Goal: Transaction & Acquisition: Purchase product/service

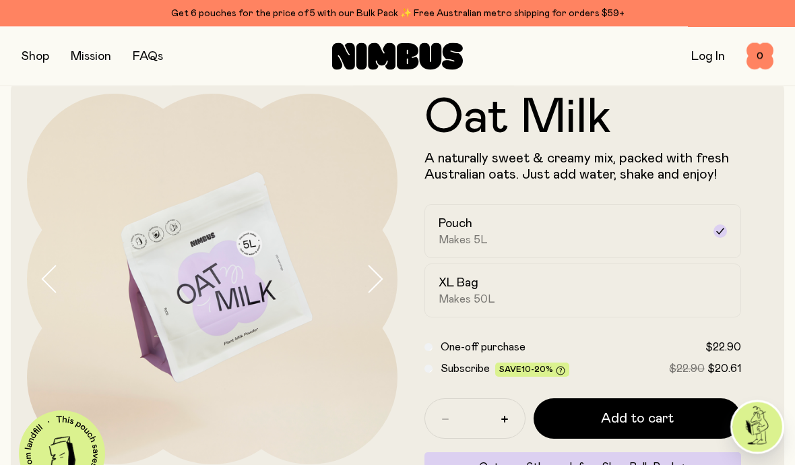
scroll to position [20, 0]
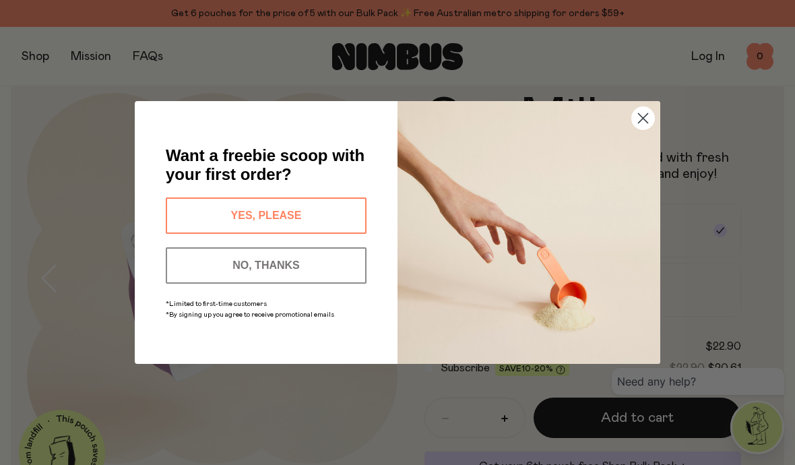
click at [651, 129] on circle "Close dialog" at bounding box center [643, 118] width 22 height 22
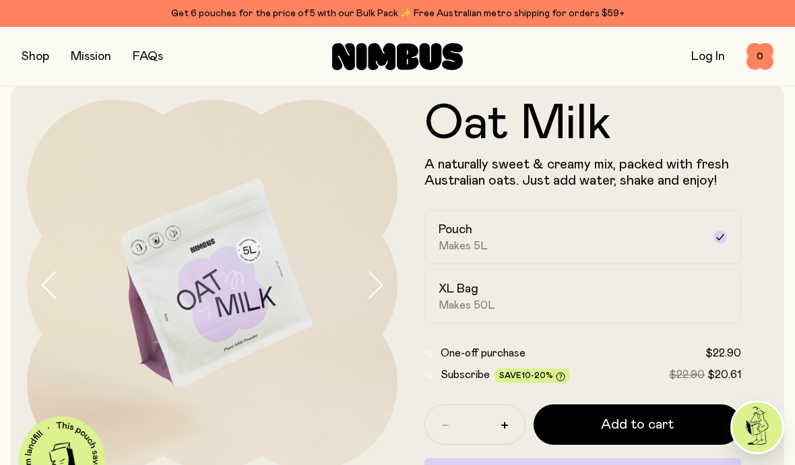
scroll to position [0, 0]
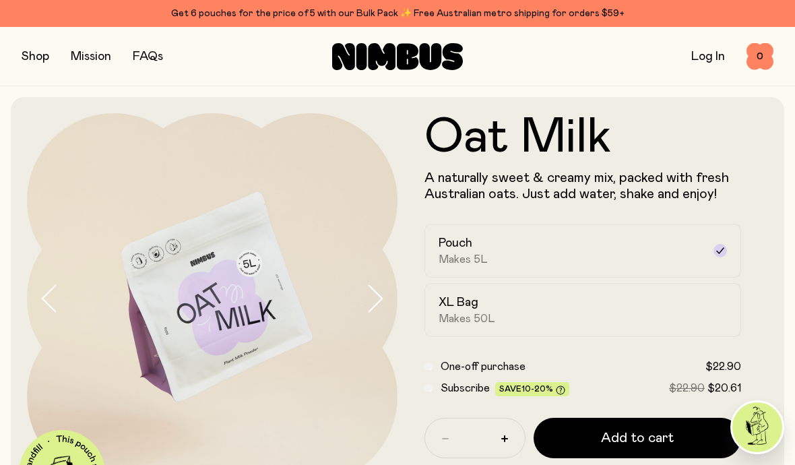
click at [39, 51] on button "button" at bounding box center [36, 56] width 28 height 19
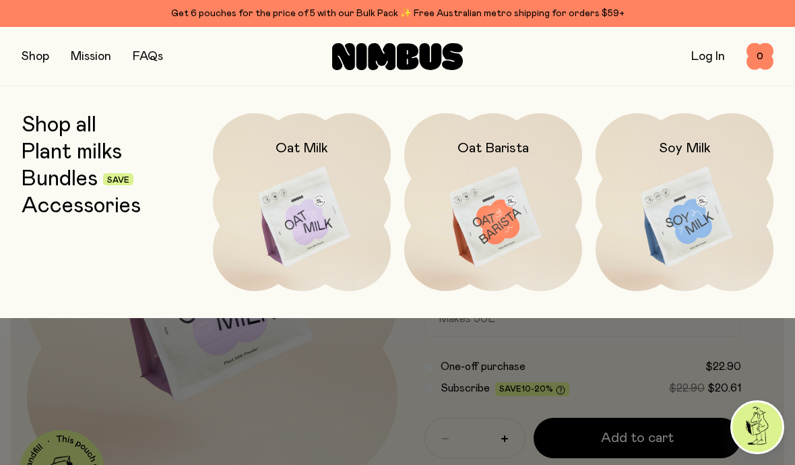
click at [397, 351] on div at bounding box center [397, 347] width 795 height 59
click at [155, 53] on link "FAQs" at bounding box center [148, 57] width 30 height 12
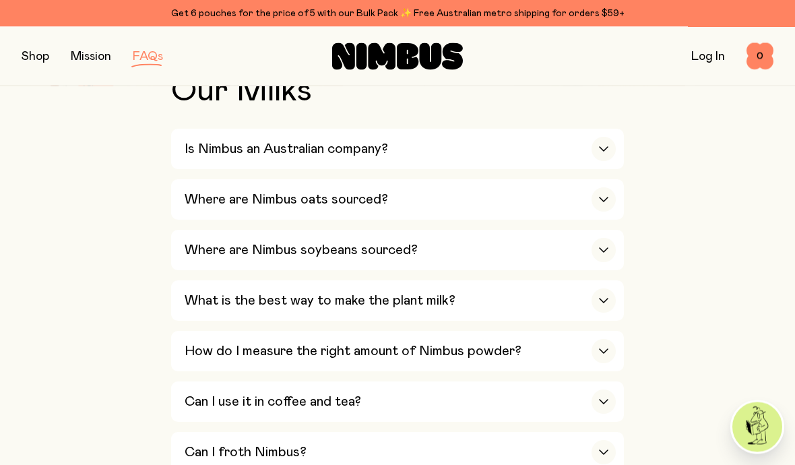
scroll to position [482, 0]
click at [601, 150] on icon "button" at bounding box center [603, 148] width 11 height 5
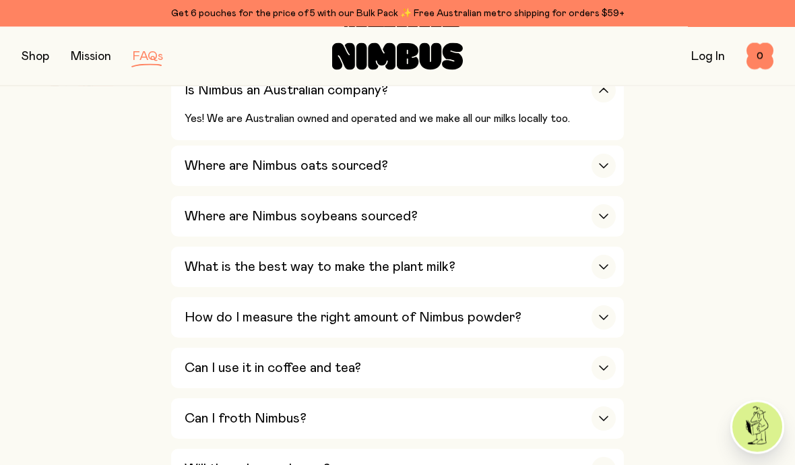
scroll to position [547, 0]
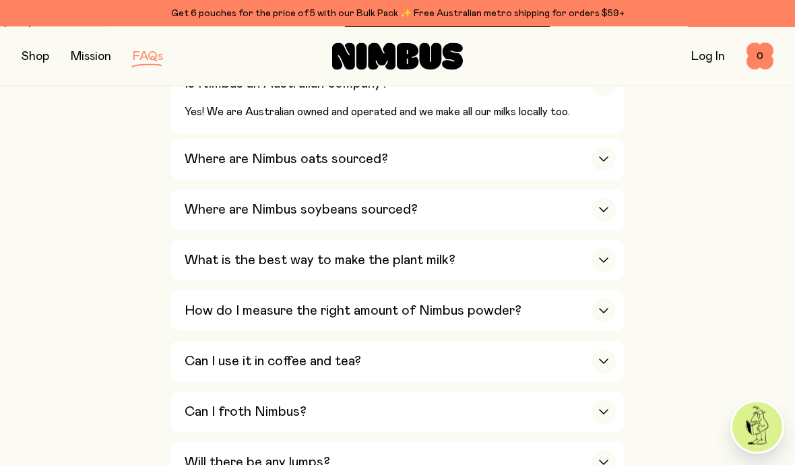
click at [602, 157] on icon "button" at bounding box center [603, 159] width 11 height 5
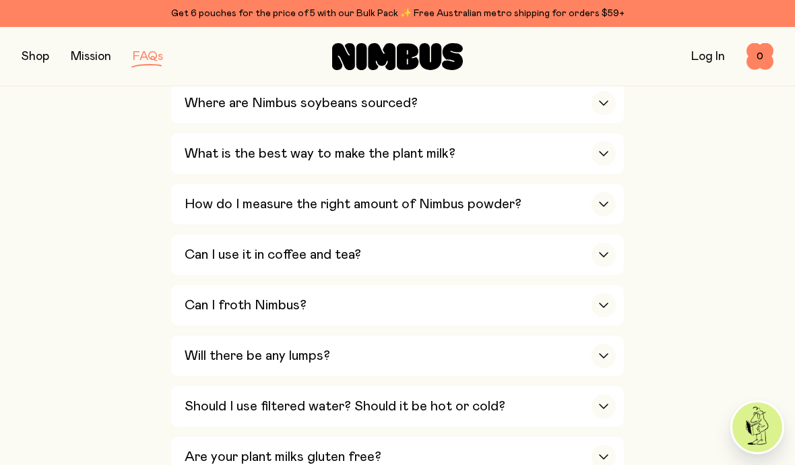
scroll to position [765, 0]
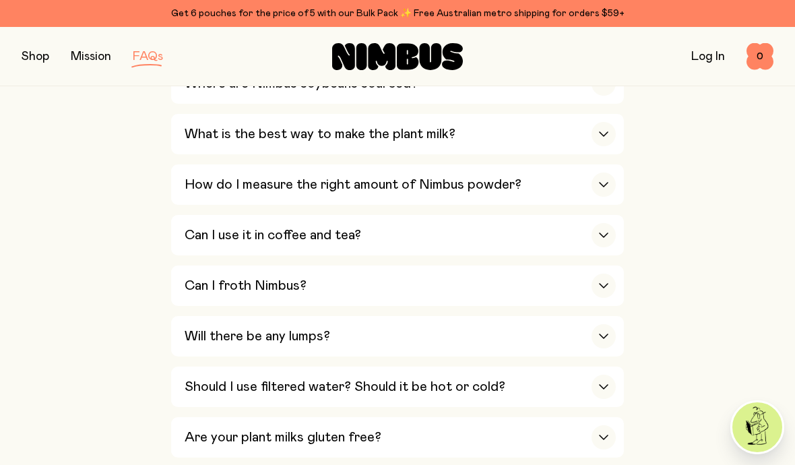
click at [611, 174] on div "button" at bounding box center [603, 184] width 24 height 24
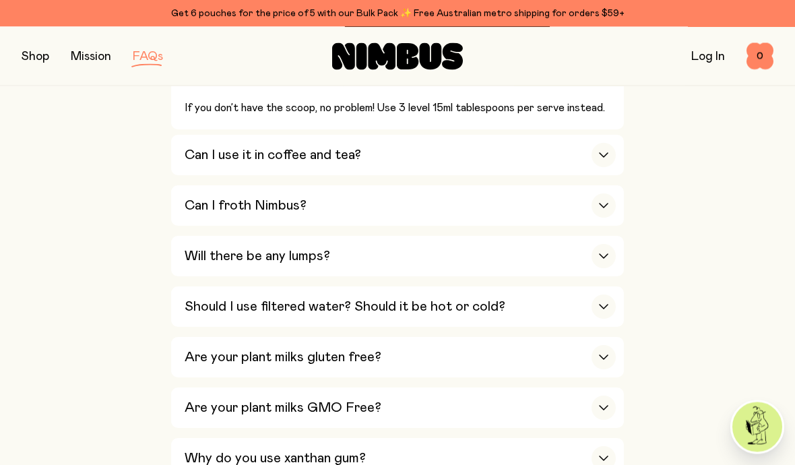
scroll to position [813, 0]
click at [601, 244] on div "button" at bounding box center [603, 256] width 24 height 24
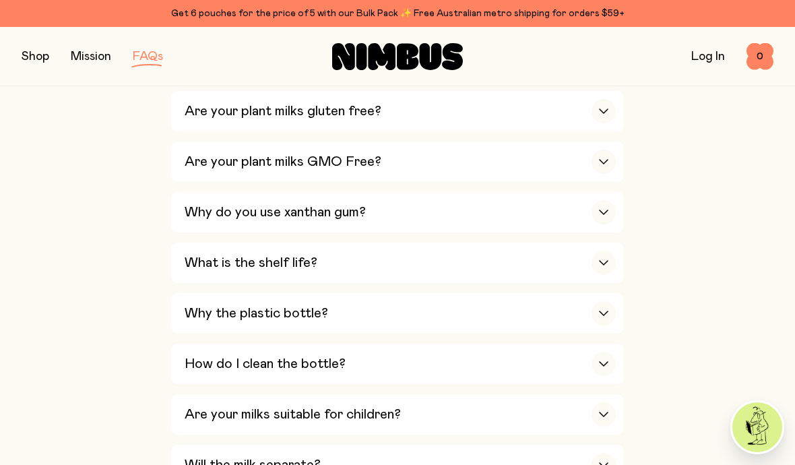
scroll to position [1152, 0]
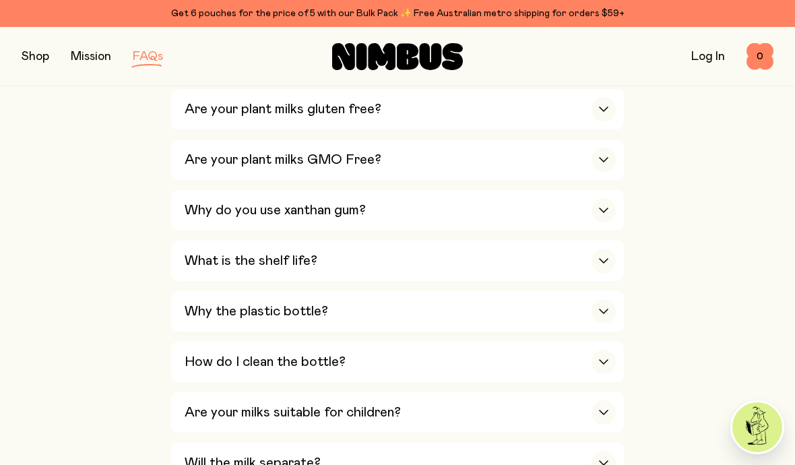
click at [603, 249] on div "button" at bounding box center [603, 261] width 24 height 24
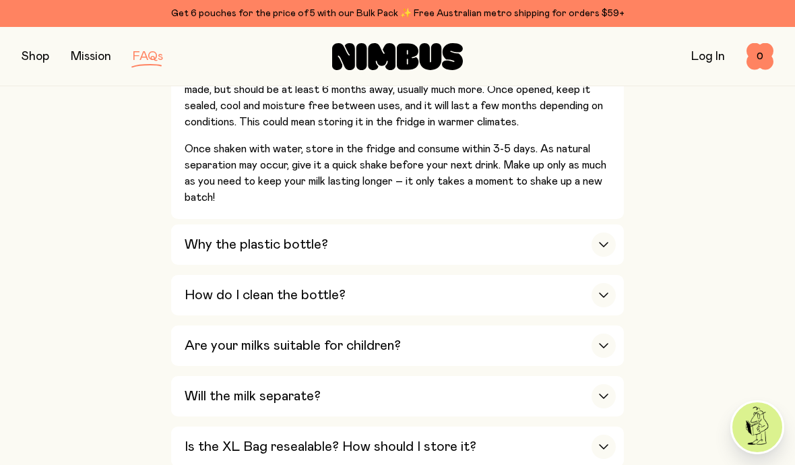
scroll to position [1214, 0]
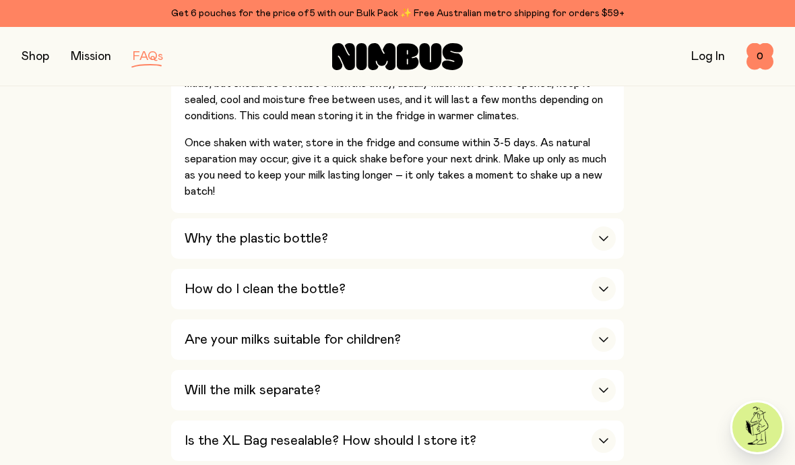
click at [601, 236] on icon "button" at bounding box center [603, 238] width 11 height 5
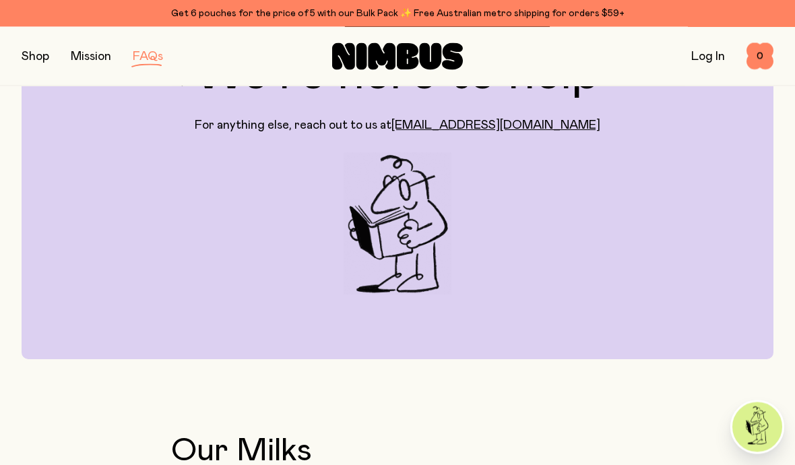
scroll to position [0, 0]
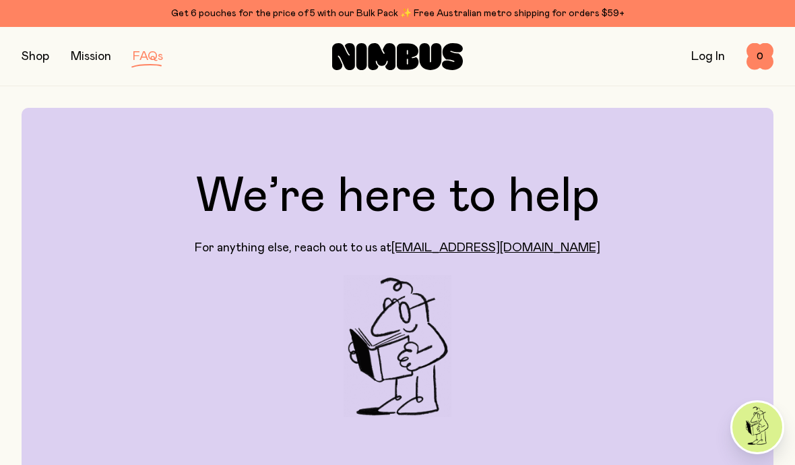
click at [36, 54] on button "button" at bounding box center [36, 56] width 28 height 19
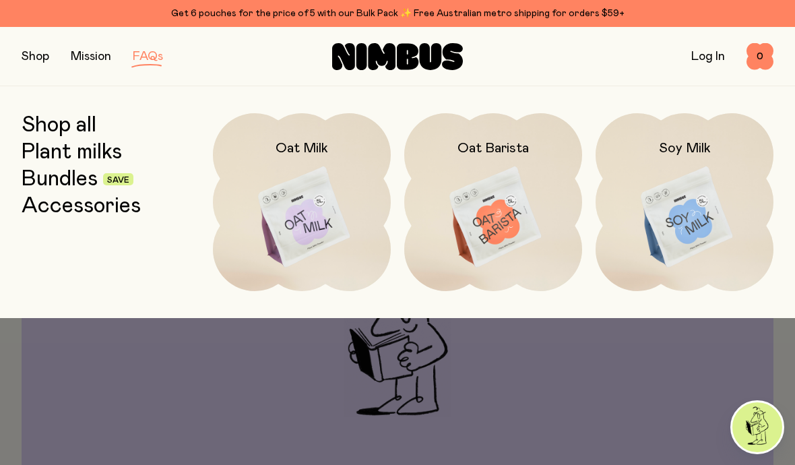
click at [296, 202] on img at bounding box center [302, 217] width 178 height 209
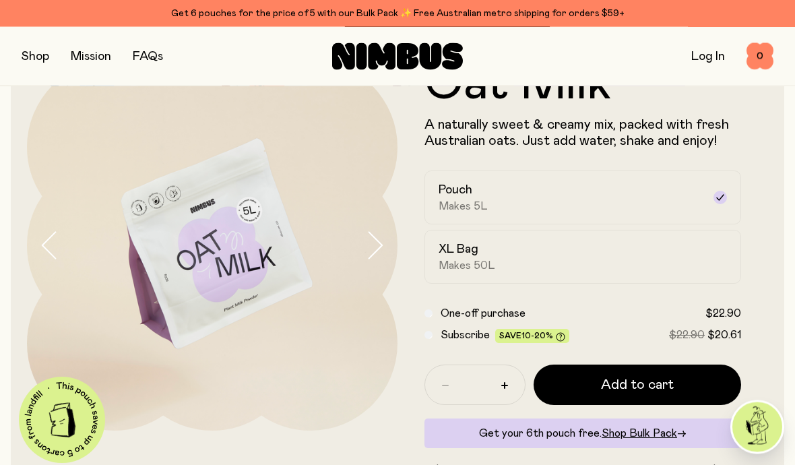
scroll to position [55, 0]
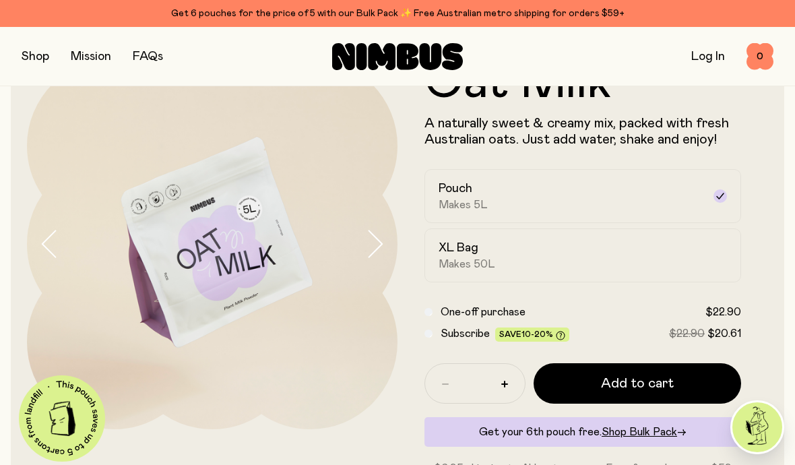
click at [622, 379] on span "Add to cart" at bounding box center [637, 383] width 73 height 19
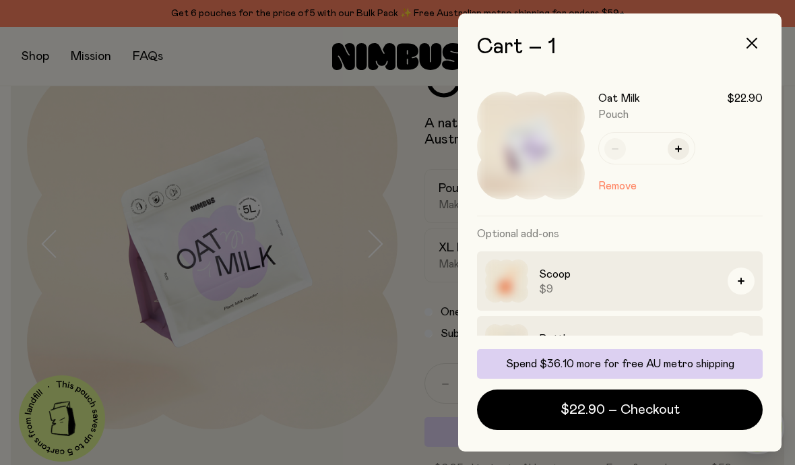
scroll to position [0, 0]
click at [759, 40] on button "button" at bounding box center [751, 43] width 32 height 32
